Goal: Communication & Community: Answer question/provide support

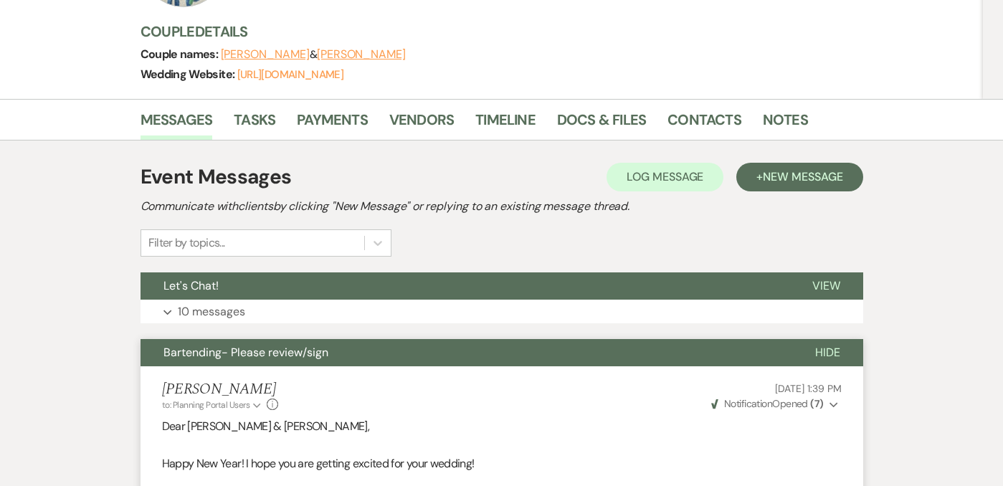
scroll to position [219, 0]
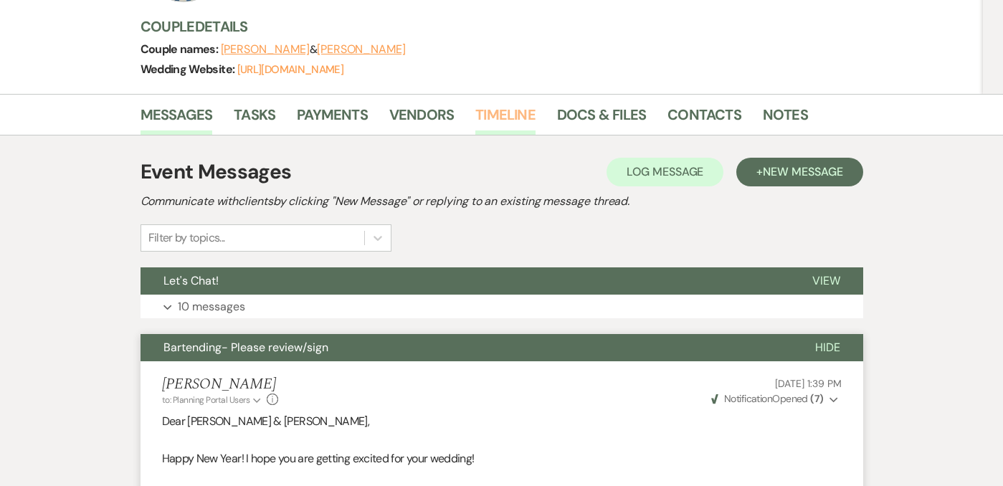
click at [500, 103] on link "Timeline" at bounding box center [505, 119] width 60 height 32
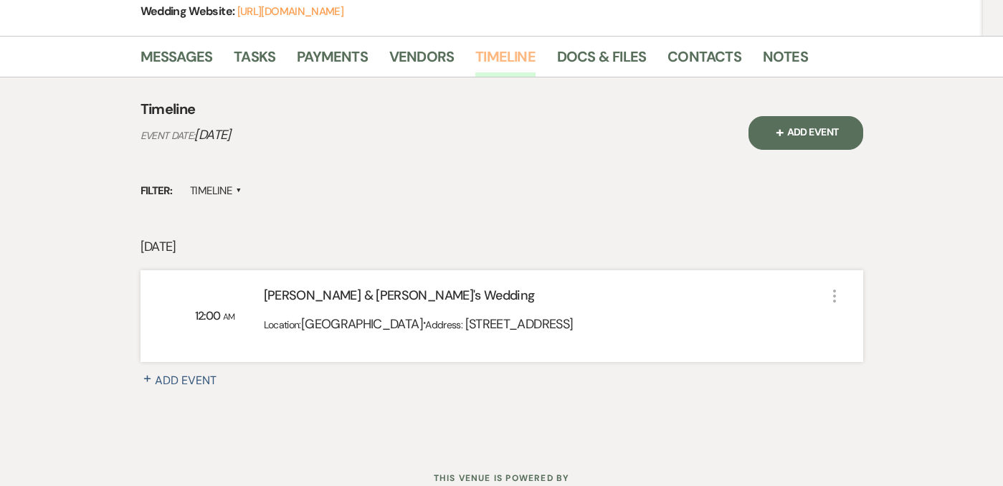
scroll to position [294, 0]
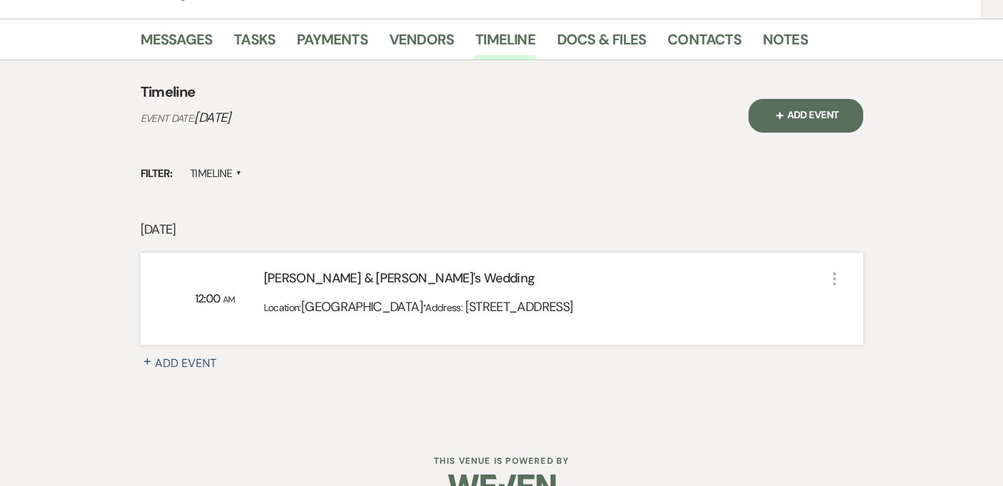
click at [418, 298] on span "[GEOGRAPHIC_DATA]" at bounding box center [362, 306] width 122 height 17
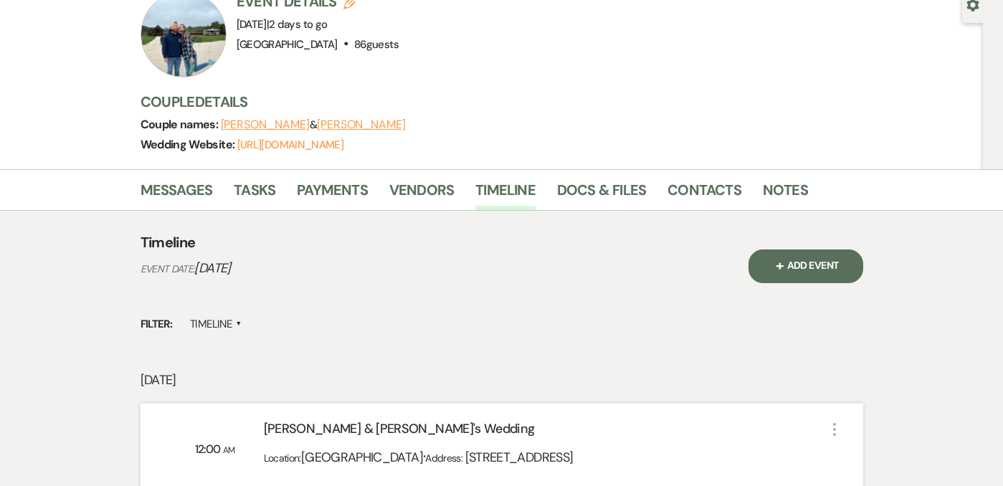
scroll to position [136, 0]
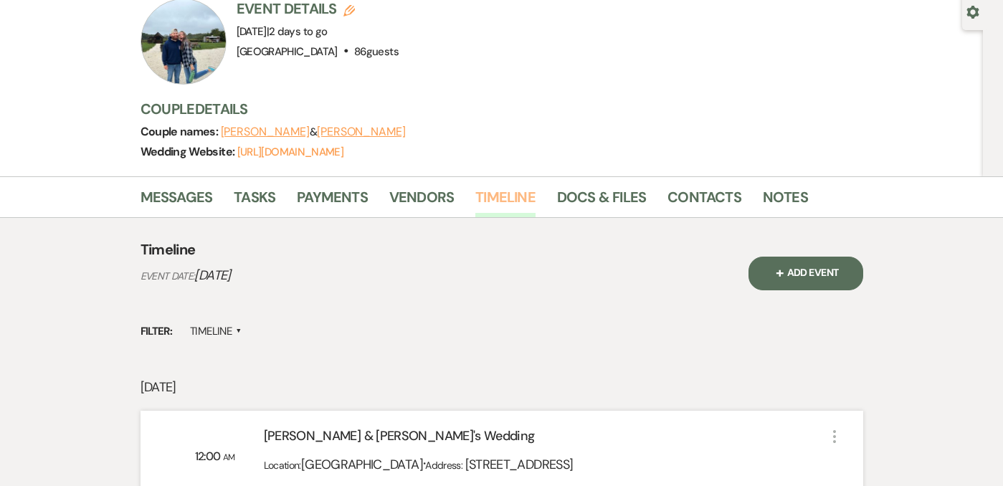
click at [516, 186] on link "Timeline" at bounding box center [505, 202] width 60 height 32
click at [180, 186] on link "Messages" at bounding box center [177, 202] width 72 height 32
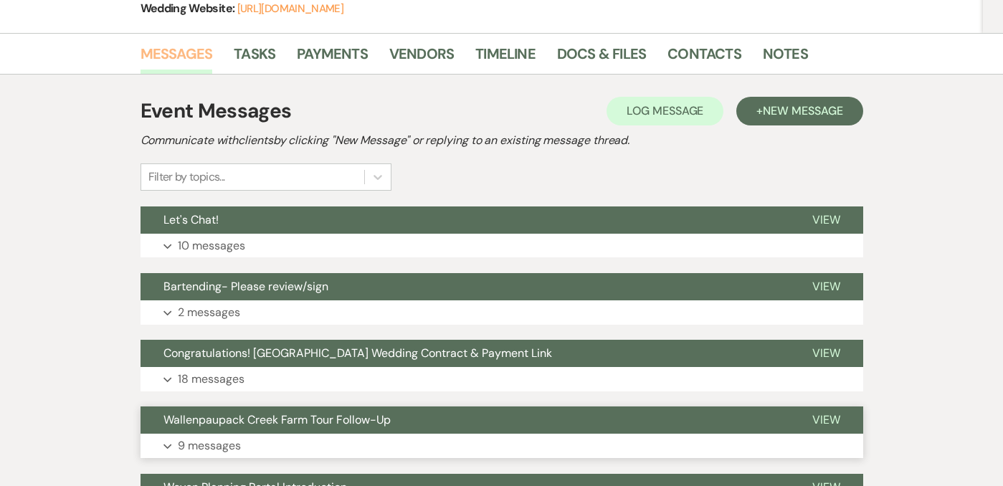
scroll to position [280, 0]
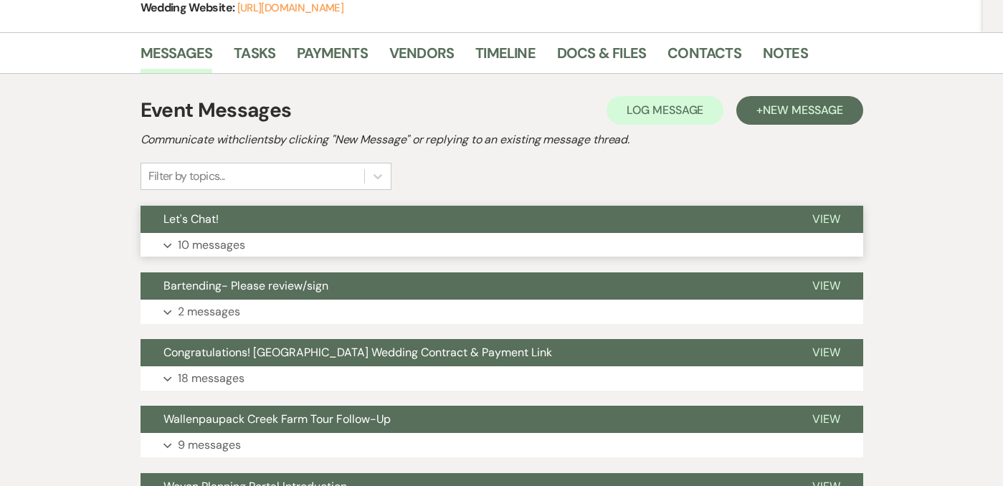
click at [224, 236] on p "10 messages" at bounding box center [211, 245] width 67 height 19
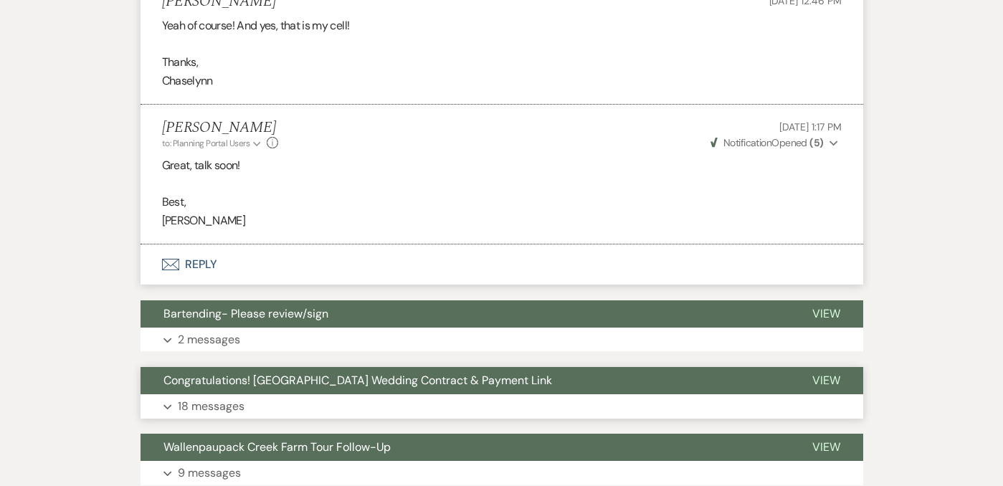
scroll to position [3450, 0]
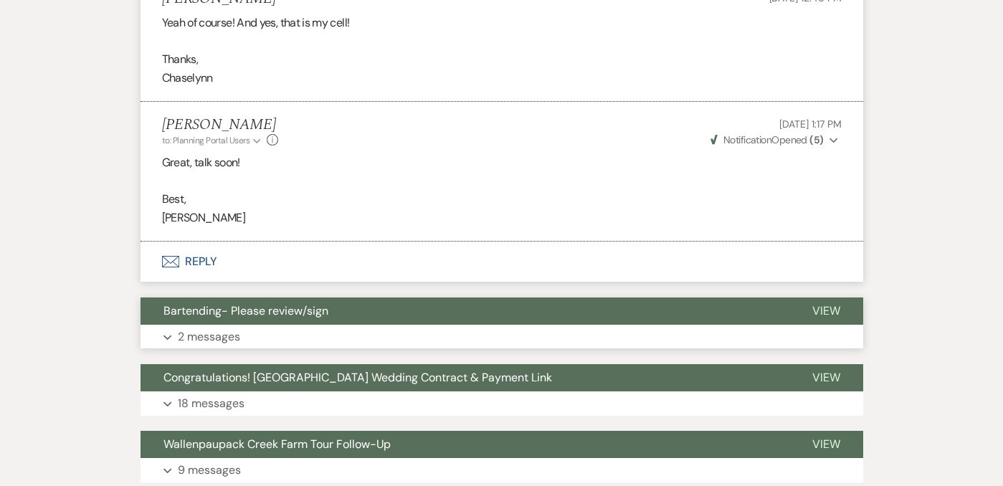
click at [379, 325] on button "Expand 2 messages" at bounding box center [502, 337] width 723 height 24
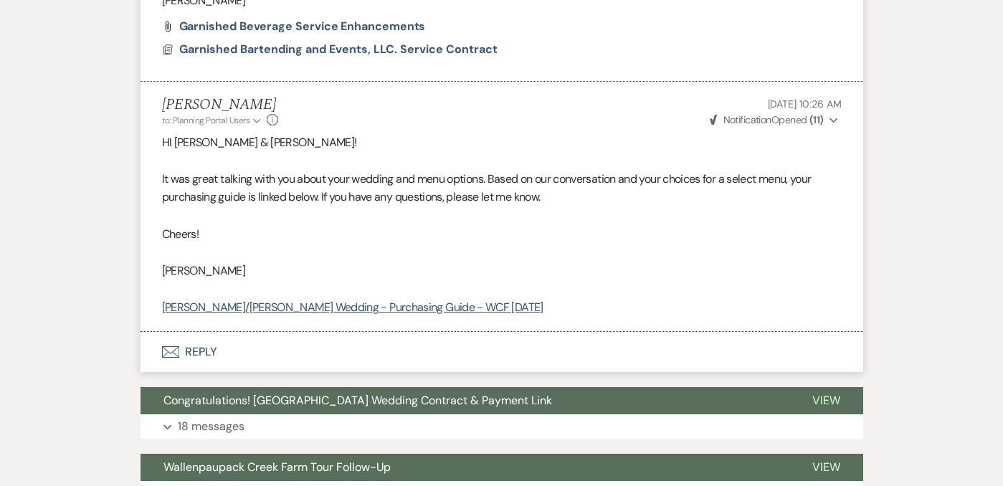
scroll to position [4311, 0]
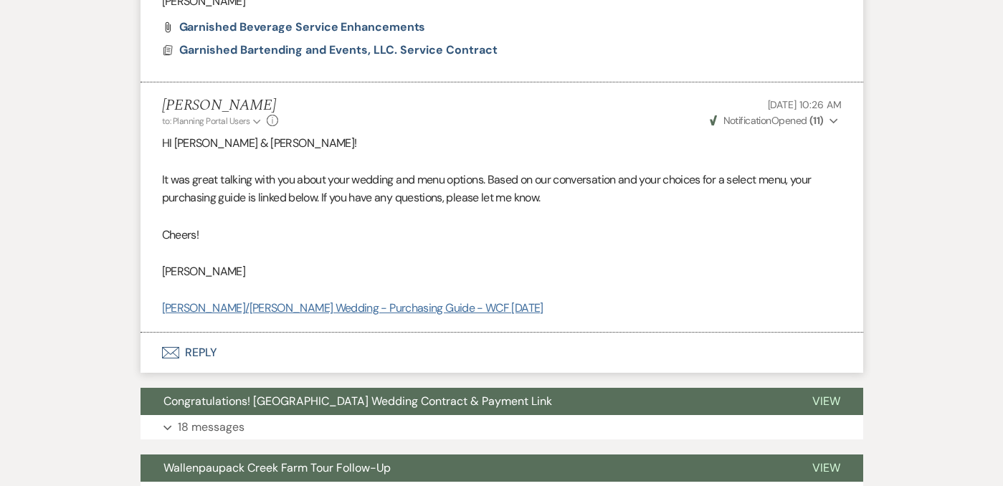
click at [392, 300] on link "[PERSON_NAME]/[PERSON_NAME] Wedding - Purchasing Guide - WCF [DATE]" at bounding box center [353, 307] width 382 height 15
